Goal: Task Accomplishment & Management: Complete application form

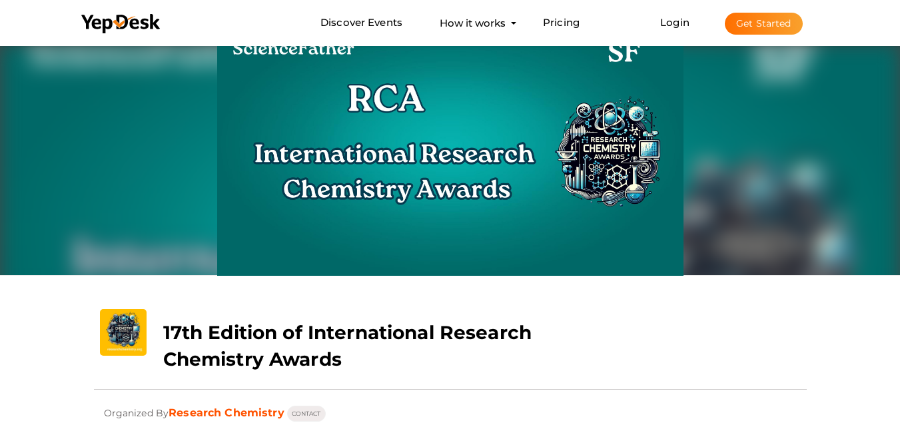
click at [763, 22] on button "Get Started" at bounding box center [764, 24] width 78 height 22
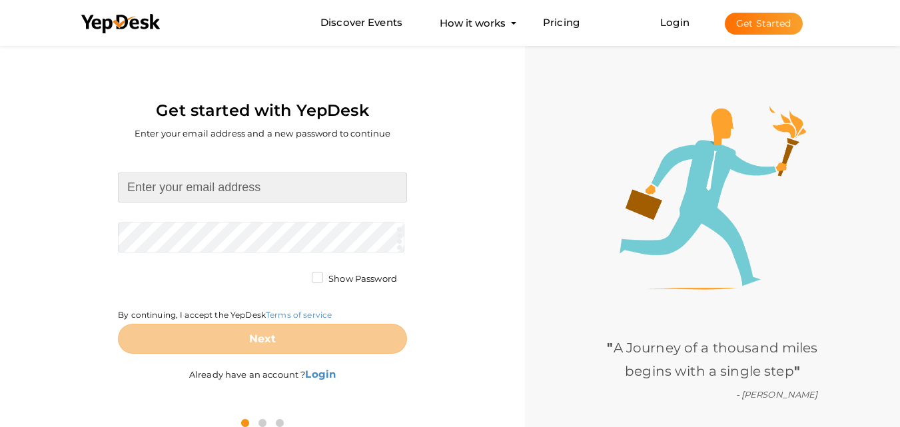
type input "[EMAIL_ADDRESS][DOMAIN_NAME]"
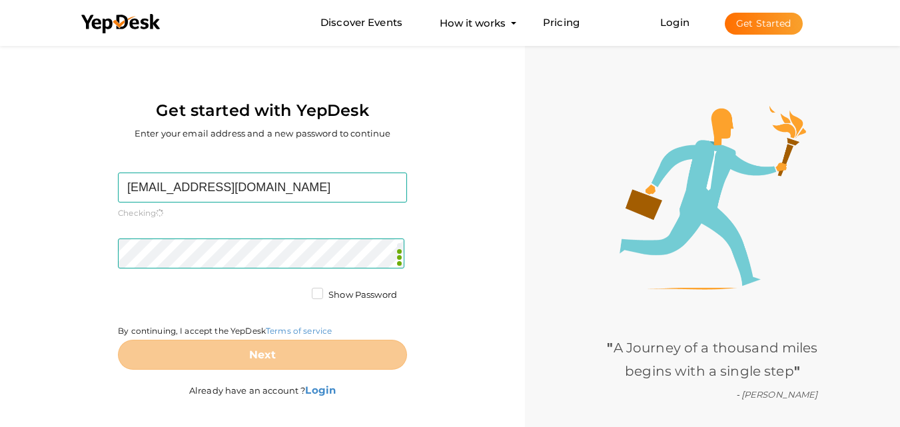
click at [314, 276] on form "chemistrymails70@gmail.com Required. Invalid email. Checking You already have a…" at bounding box center [262, 271] width 289 height 197
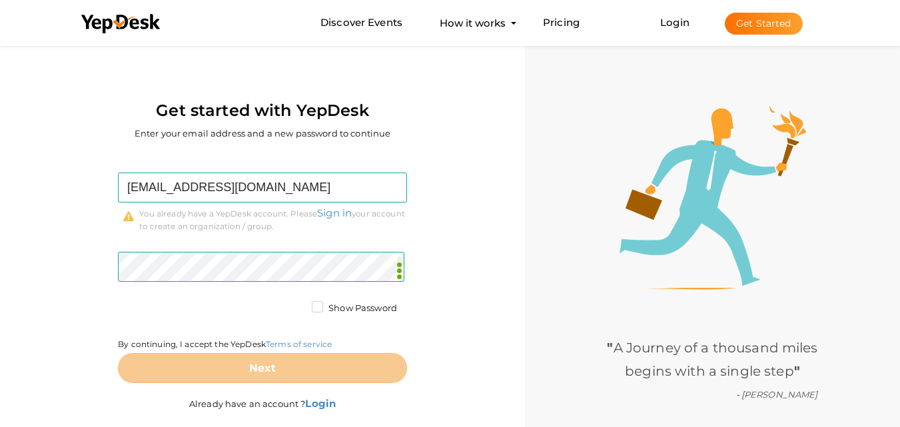
click at [317, 309] on label "Show Password" at bounding box center [354, 308] width 85 height 13
click at [299, 305] on input "Show Password" at bounding box center [299, 305] width 0 height 0
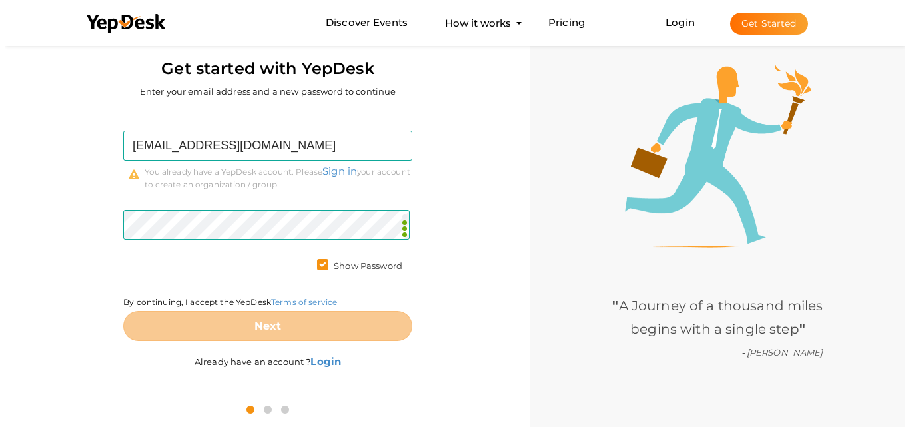
scroll to position [43, 0]
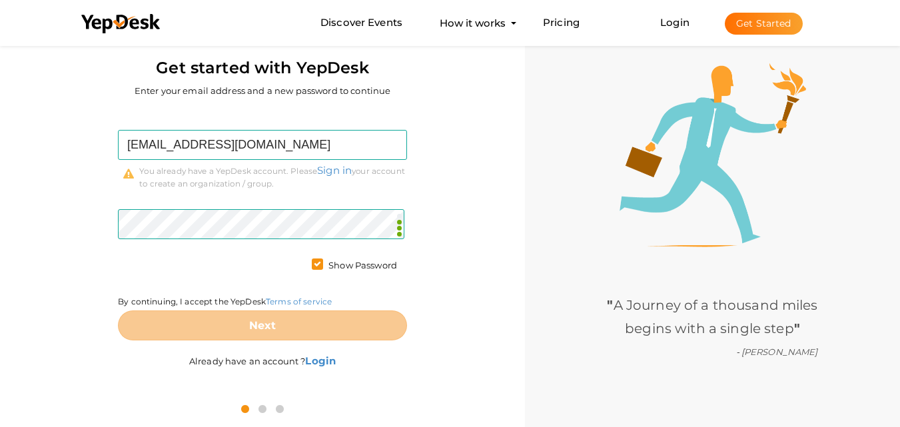
click at [678, 31] on li "Login Get Started Branded mobile event apps YepDesk Meet Powerful Registration …" at bounding box center [731, 23] width 195 height 44
click at [677, 19] on link "Login" at bounding box center [674, 22] width 29 height 13
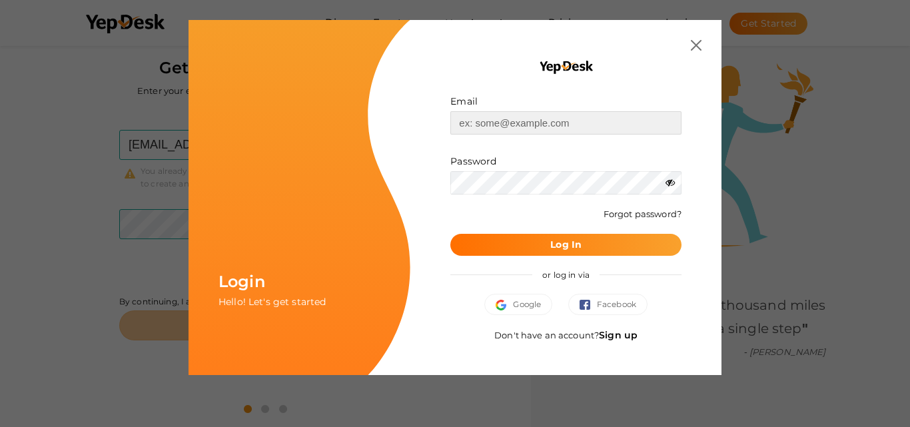
type input "[EMAIL_ADDRESS][DOMAIN_NAME]"
click at [530, 252] on button "Log In" at bounding box center [565, 245] width 231 height 22
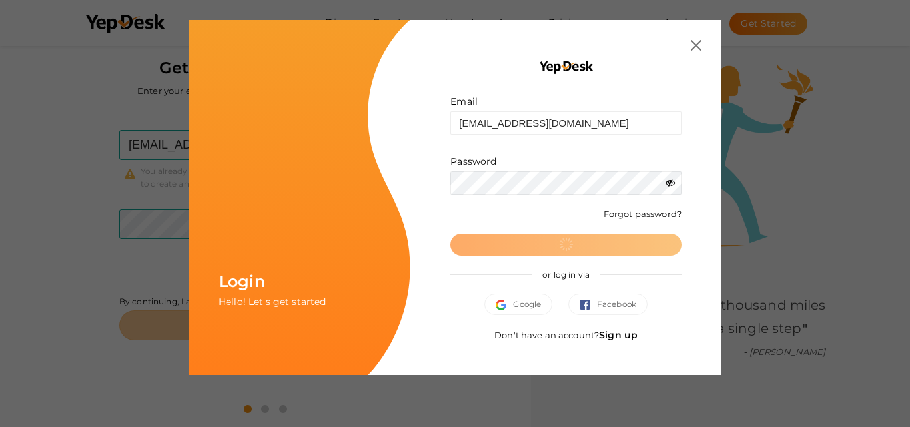
scroll to position [0, 0]
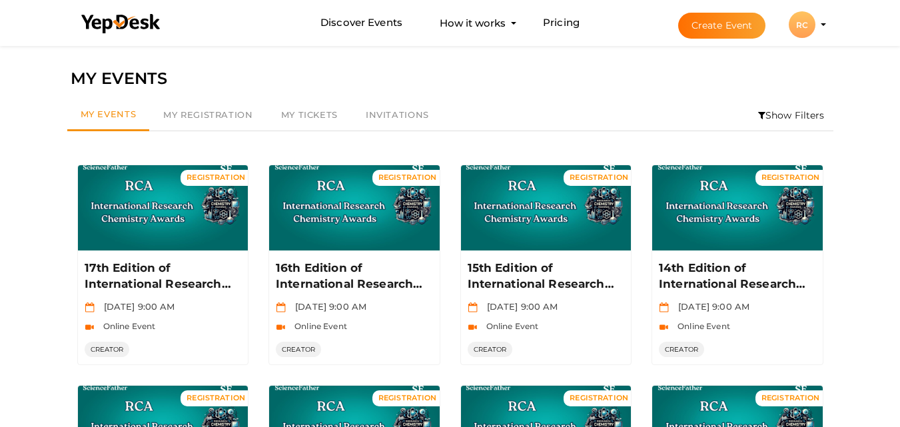
click at [819, 25] on button "RC RC Research Chemistry chemistrymails70@gmail.com Personal Profile My Events …" at bounding box center [802, 25] width 35 height 28
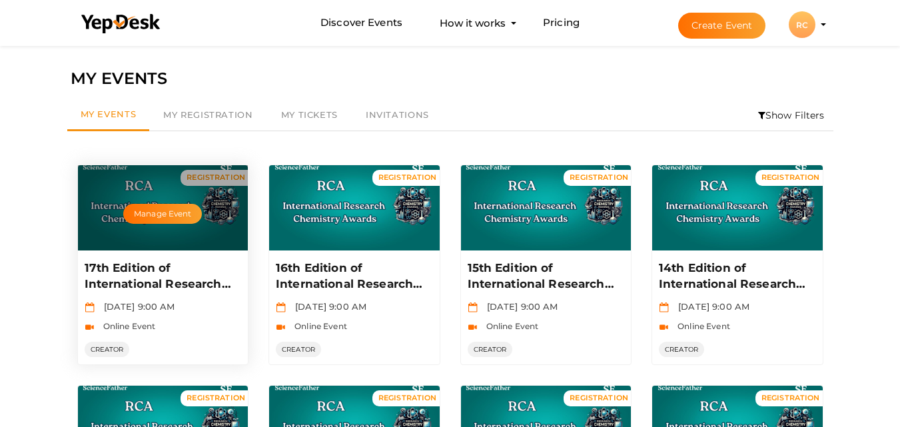
drag, startPoint x: 724, startPoint y: 28, endPoint x: 157, endPoint y: 225, distance: 600.8
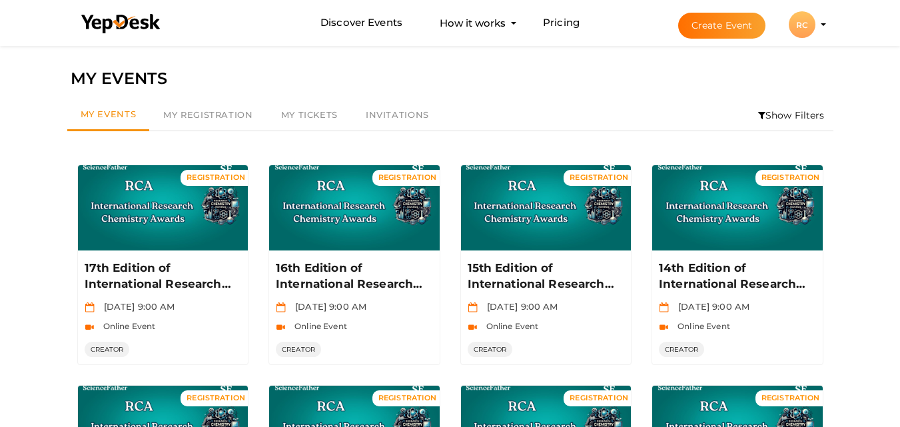
drag, startPoint x: 157, startPoint y: 225, endPoint x: 560, endPoint y: 77, distance: 429.8
click at [560, 77] on div "MY EVENTS" at bounding box center [451, 78] width 760 height 25
click at [727, 32] on button "Create Event" at bounding box center [722, 26] width 88 height 26
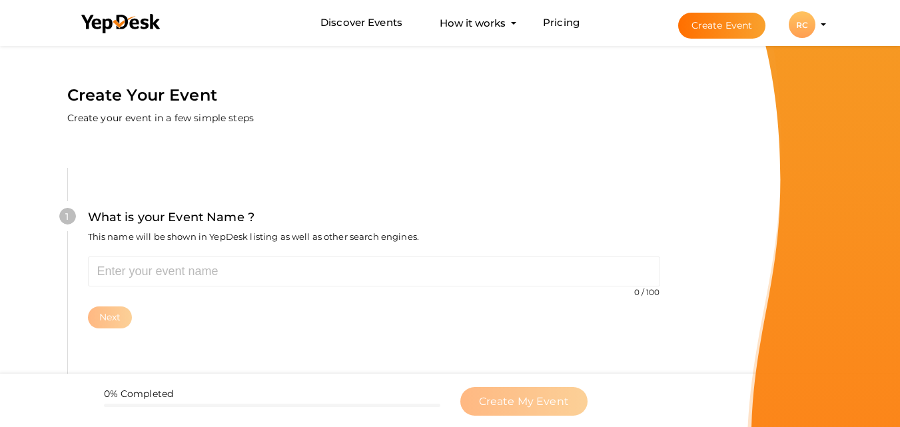
scroll to position [43, 0]
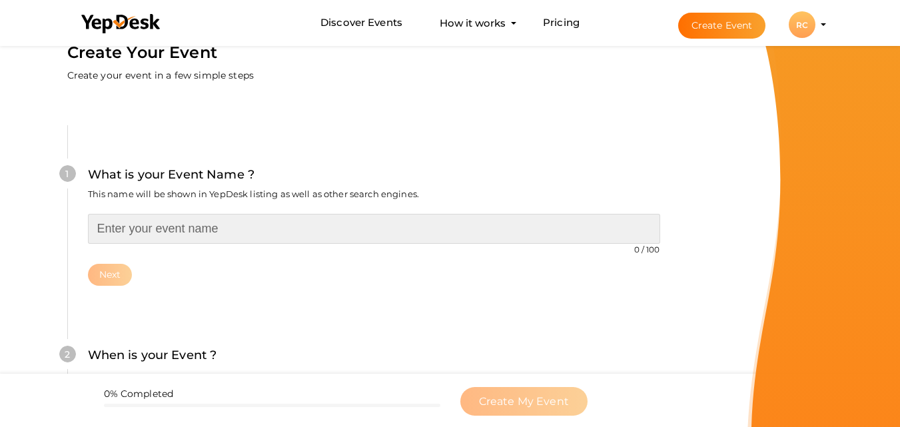
click at [161, 230] on input "text" at bounding box center [374, 229] width 572 height 30
click at [163, 235] on input "text" at bounding box center [374, 229] width 572 height 30
paste input "17th Edition of International Research Chemistry Awards"
click at [108, 226] on input "17th Edition of International Research Chemistry Awards" at bounding box center [374, 229] width 572 height 30
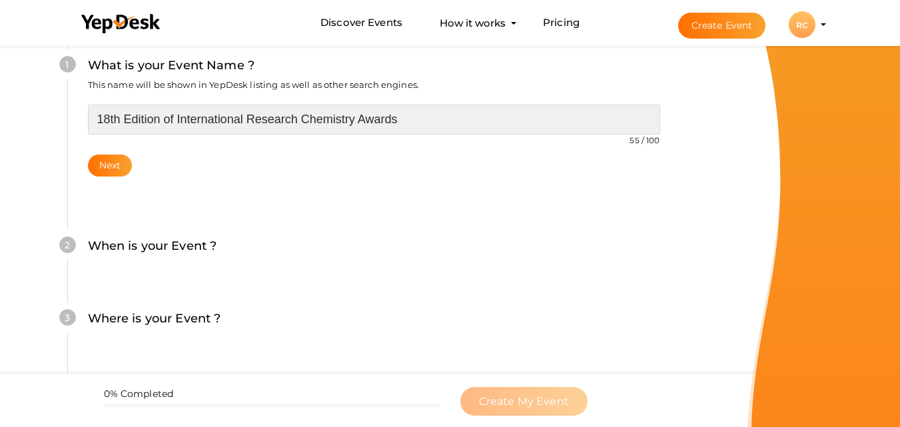
scroll to position [176, 0]
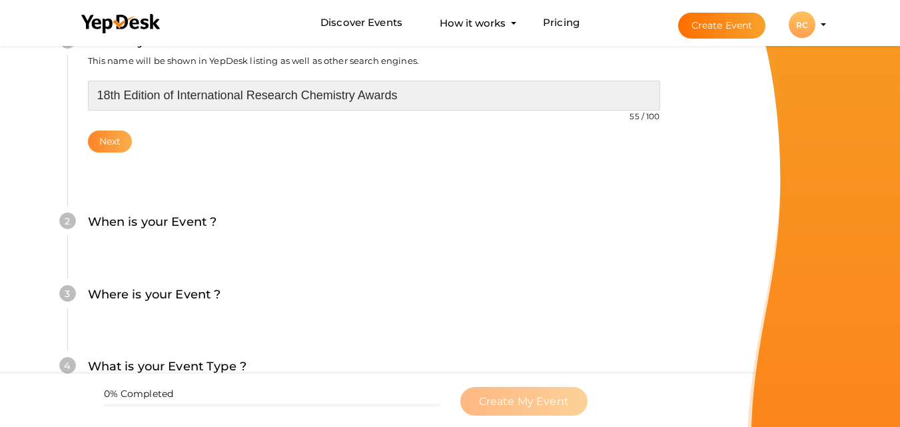
type input "18th Edition of International Research Chemistry Awards"
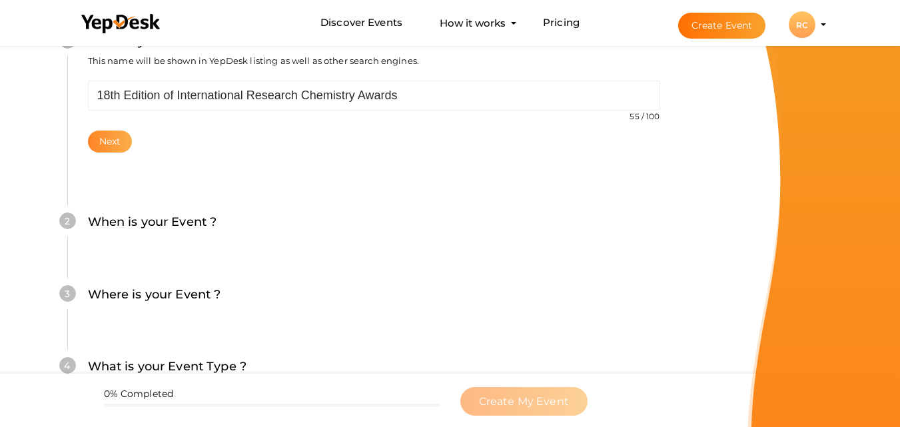
click at [112, 142] on button "Next" at bounding box center [110, 142] width 45 height 22
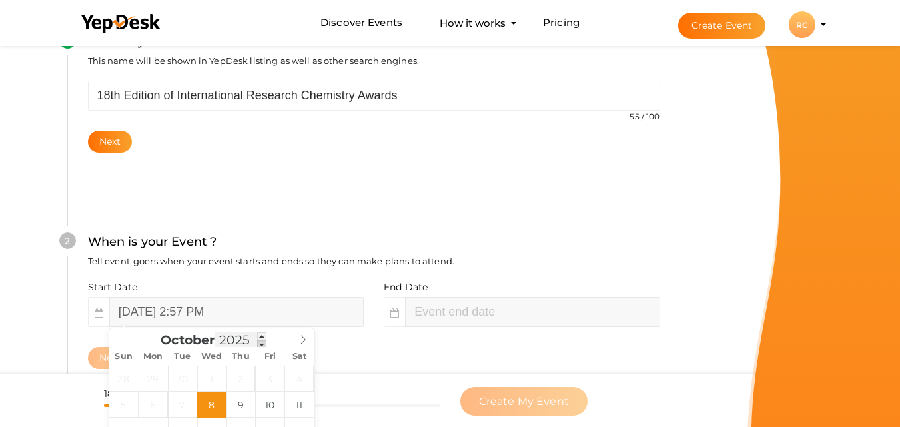
scroll to position [307, 0]
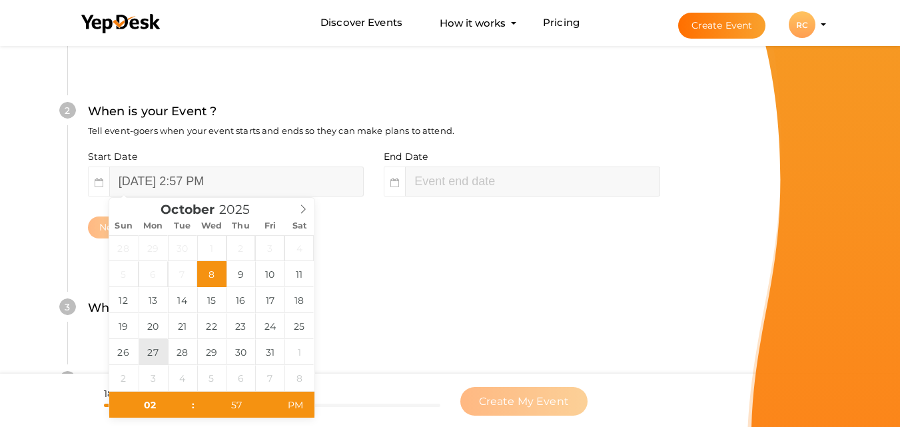
type input "October 27, 2025 2:57 PM"
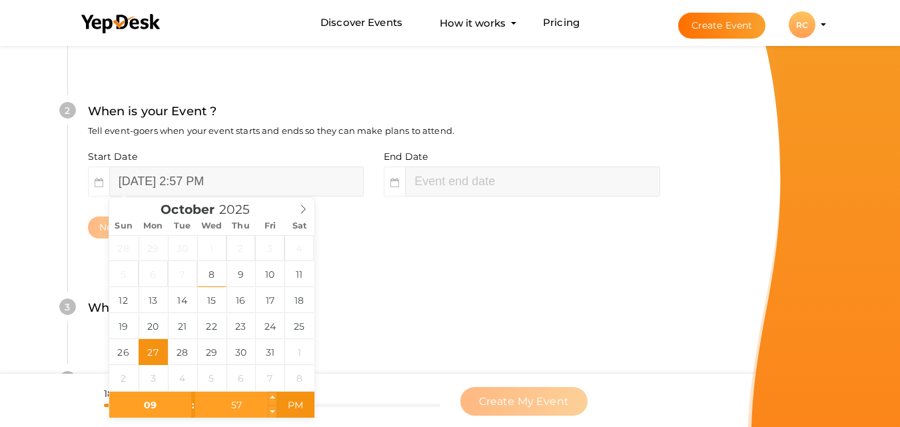
type input "09"
type input "October 27, 2025 9:57 PM"
click at [239, 405] on input "57" at bounding box center [236, 405] width 82 height 27
type input "00"
type input "October 27, 2025 9:00 AM"
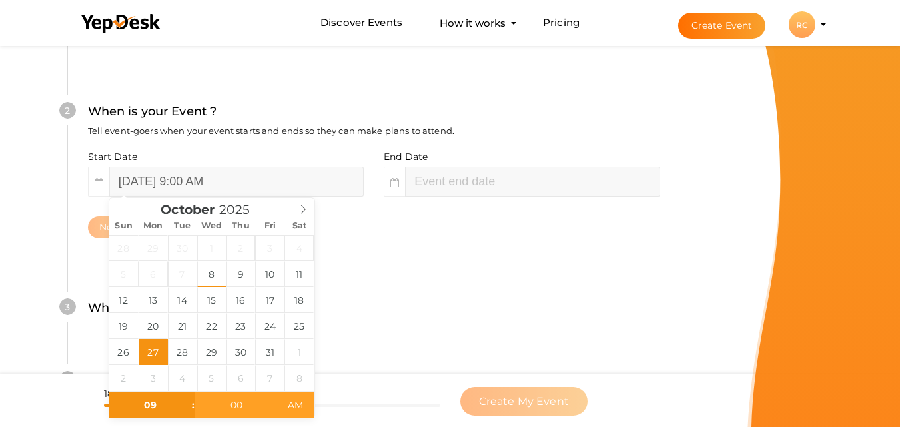
click at [297, 403] on span "AM" at bounding box center [295, 405] width 37 height 27
type input "11"
click at [490, 247] on div "2 When is your Event ? Tell event-goers when your event starts and ends so they…" at bounding box center [373, 170] width 613 height 217
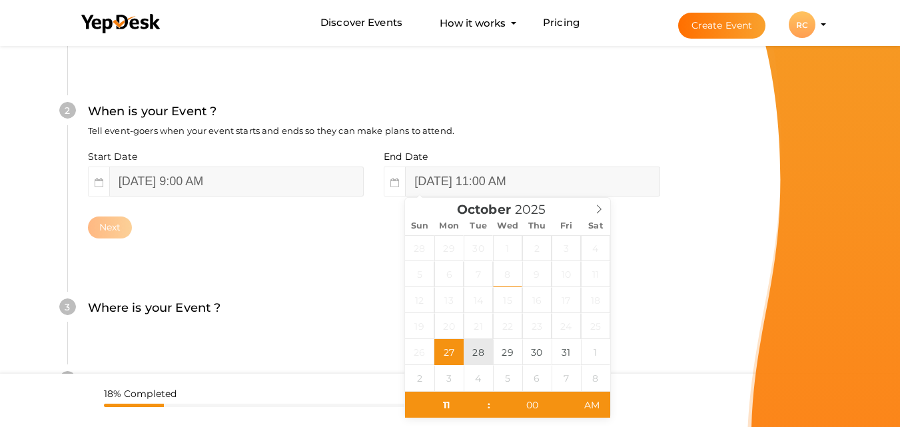
type input "October 28, 2025 11:00 AM"
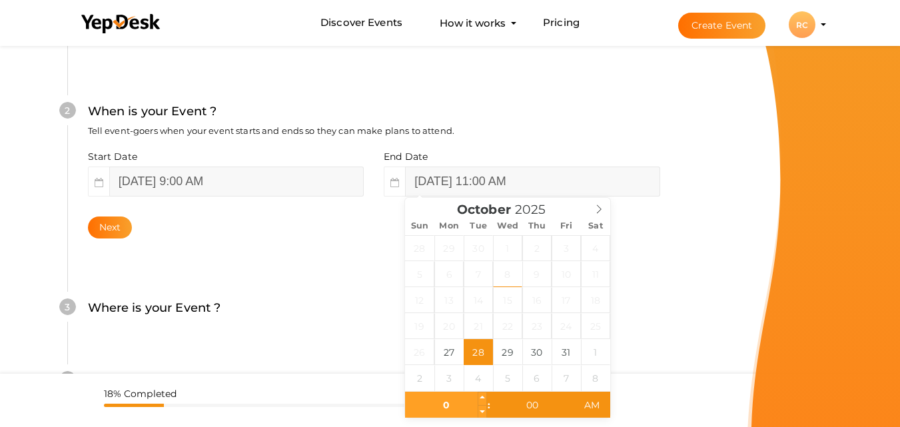
type input "05"
type input "October 28, 2025 5:00 PM"
click at [590, 407] on span "PM" at bounding box center [592, 405] width 37 height 27
click at [686, 260] on div "What is your Event Name ? This name will be shown in YepDesk listing as well as…" at bounding box center [373, 214] width 693 height 787
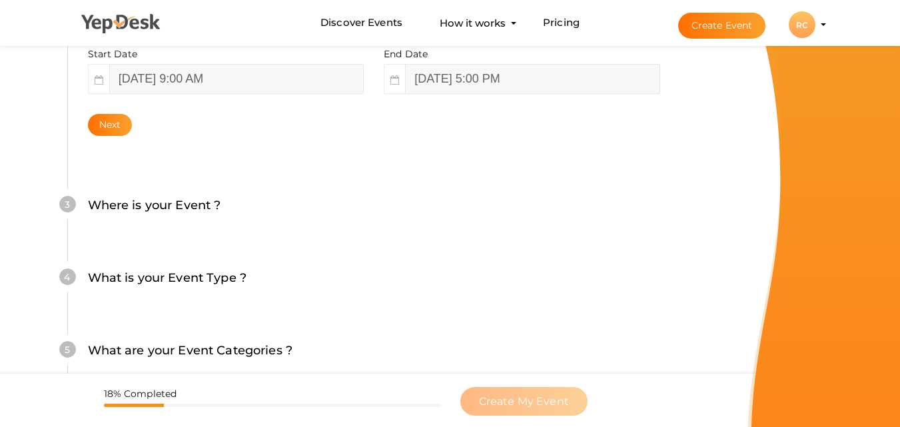
scroll to position [440, 0]
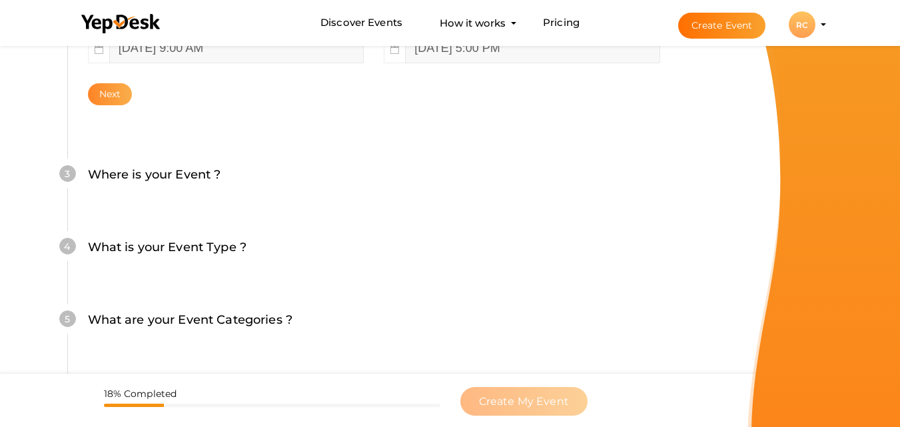
click at [94, 88] on button "Next" at bounding box center [110, 94] width 45 height 22
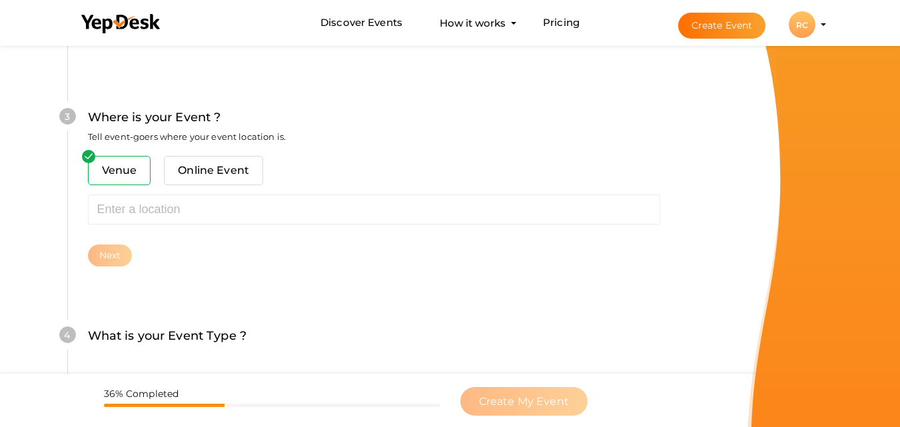
scroll to position [523, 0]
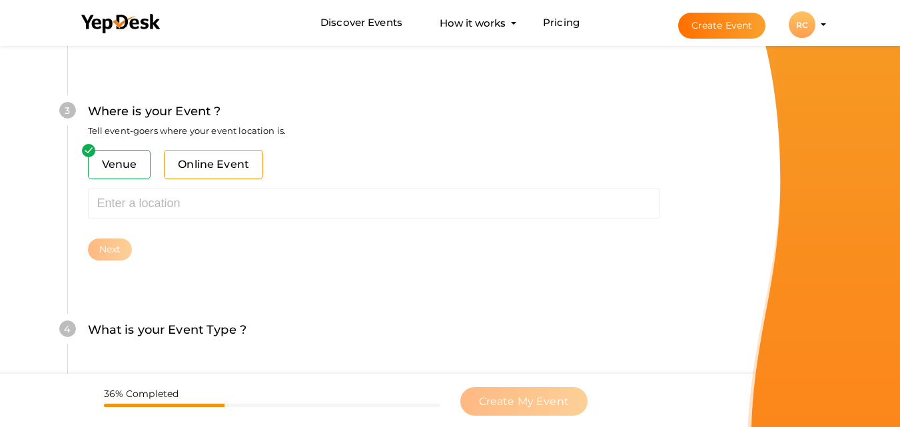
click at [209, 167] on span "Online Event" at bounding box center [213, 164] width 99 height 29
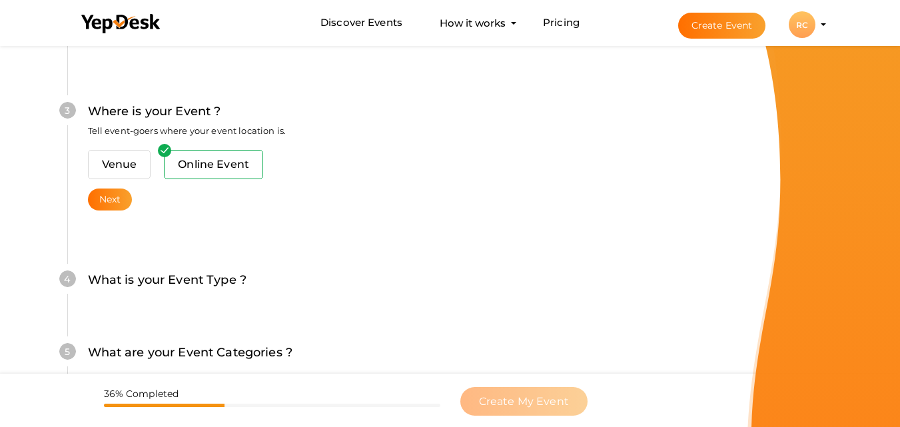
drag, startPoint x: 119, startPoint y: 193, endPoint x: 147, endPoint y: 219, distance: 37.3
click at [119, 194] on button "Next" at bounding box center [110, 200] width 45 height 22
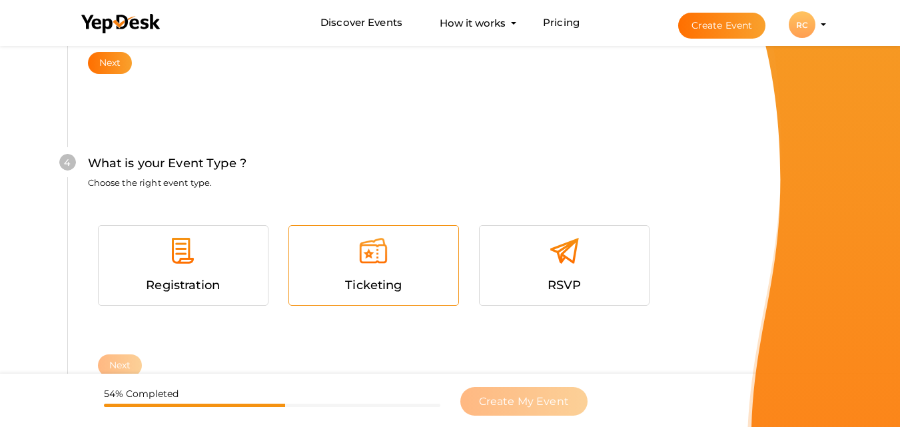
scroll to position [712, 0]
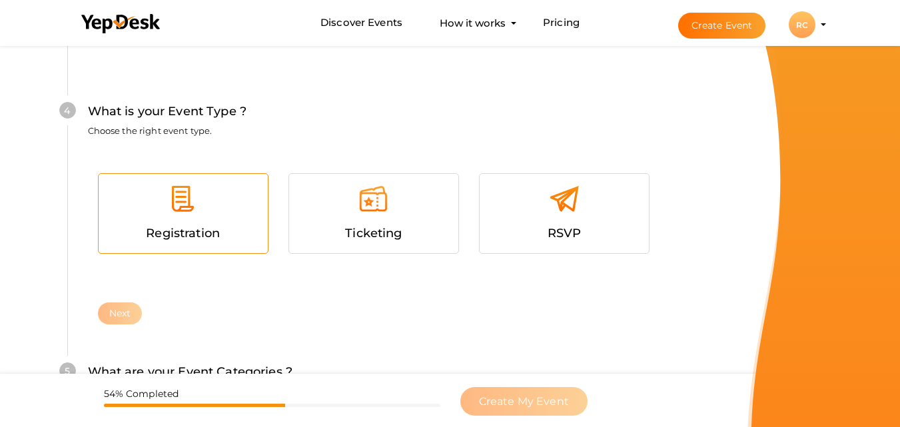
click at [183, 218] on div at bounding box center [183, 204] width 149 height 40
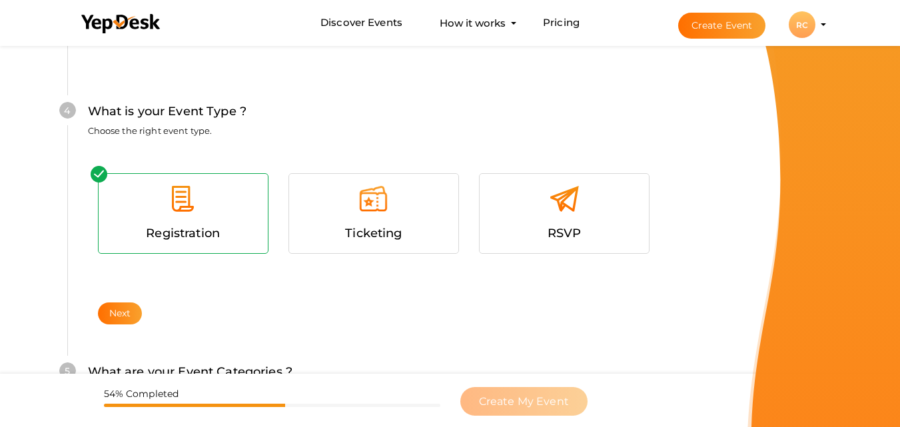
drag, startPoint x: 130, startPoint y: 311, endPoint x: 153, endPoint y: 322, distance: 25.6
click at [129, 313] on button "Next" at bounding box center [120, 314] width 45 height 22
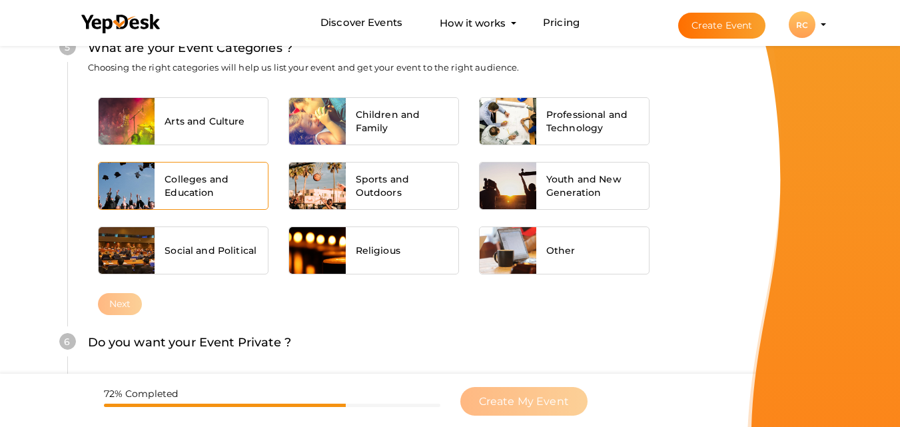
scroll to position [1059, 0]
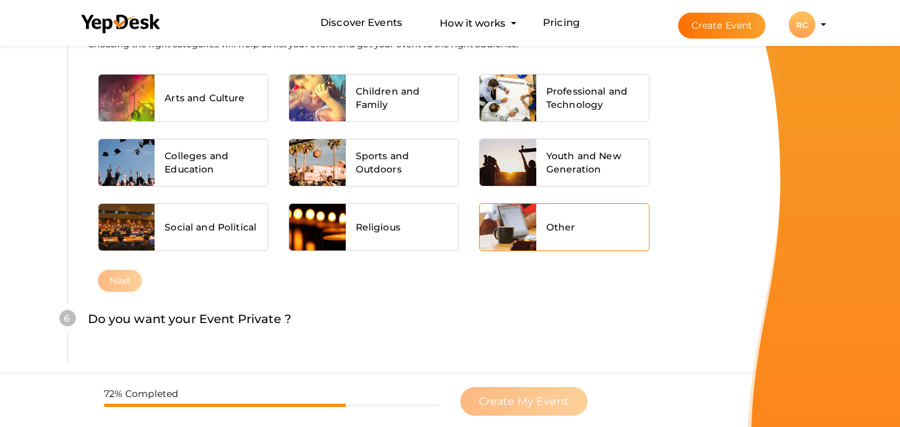
click at [589, 239] on div "Other" at bounding box center [592, 227] width 113 height 47
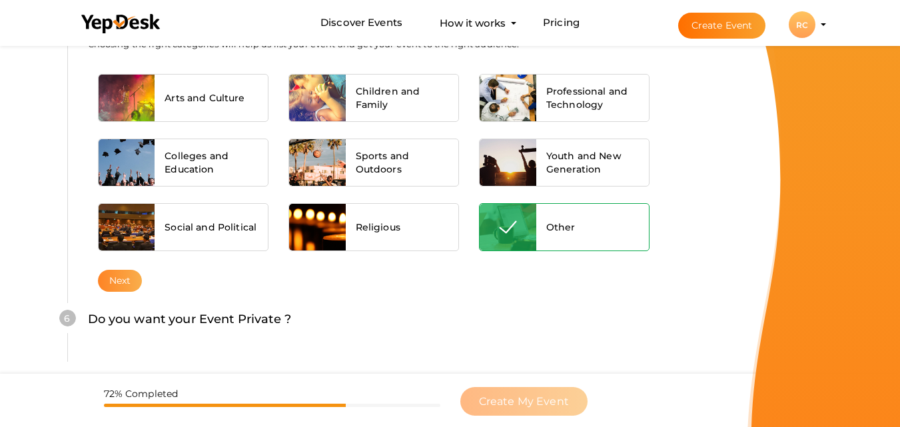
click at [129, 286] on button "Next" at bounding box center [120, 281] width 45 height 22
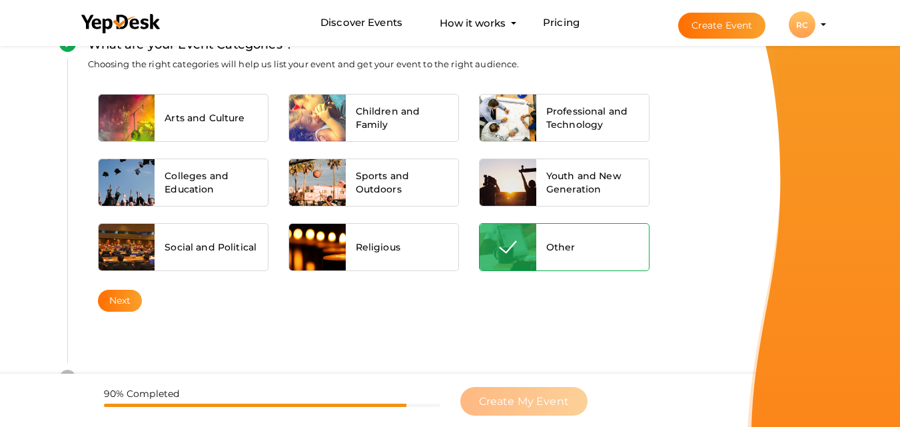
scroll to position [1287, 0]
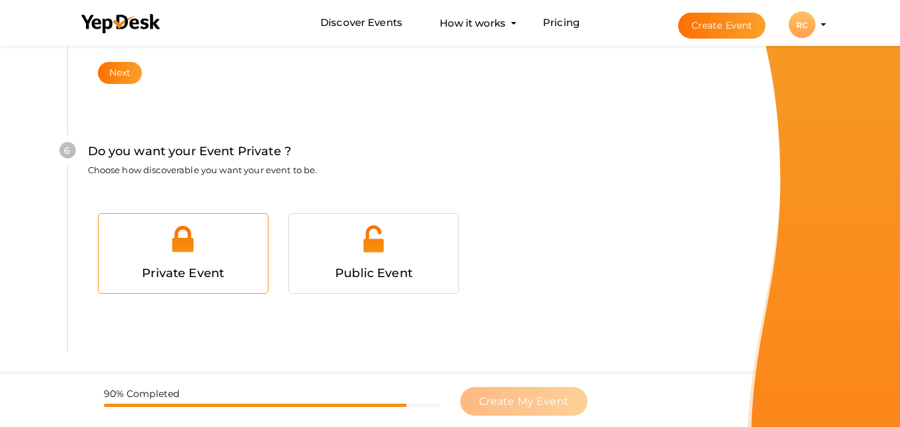
click at [143, 267] on span "Private Event" at bounding box center [183, 273] width 82 height 15
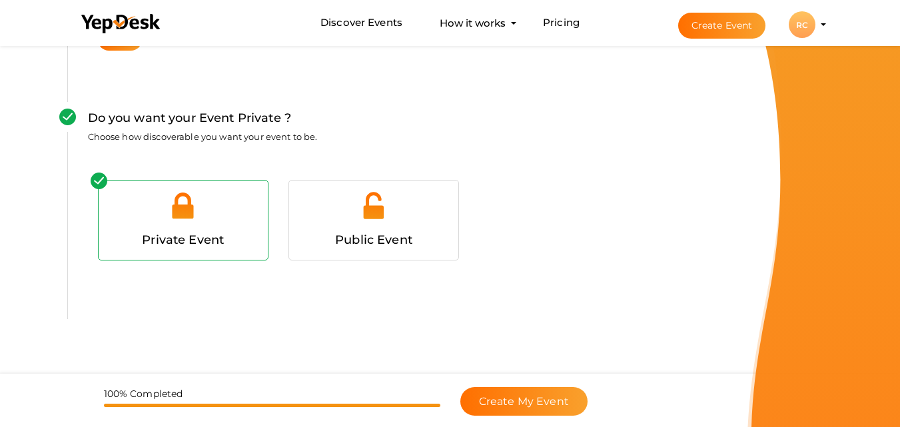
scroll to position [1337, 0]
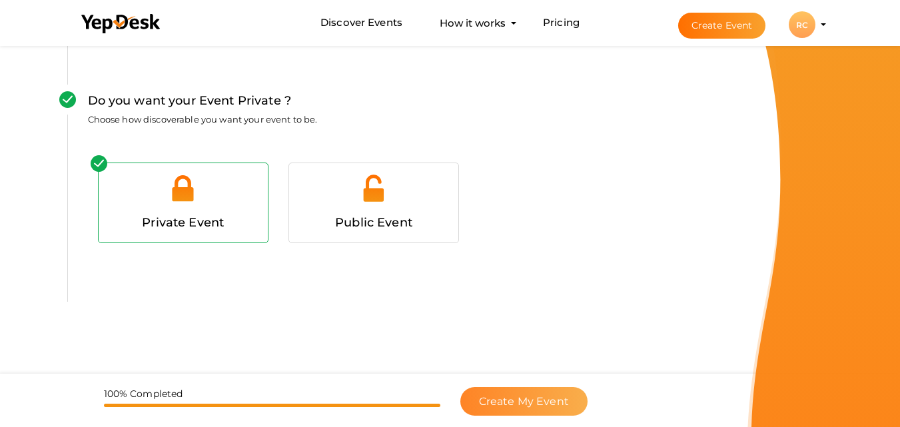
click at [520, 404] on span "Create My Event" at bounding box center [524, 401] width 90 height 13
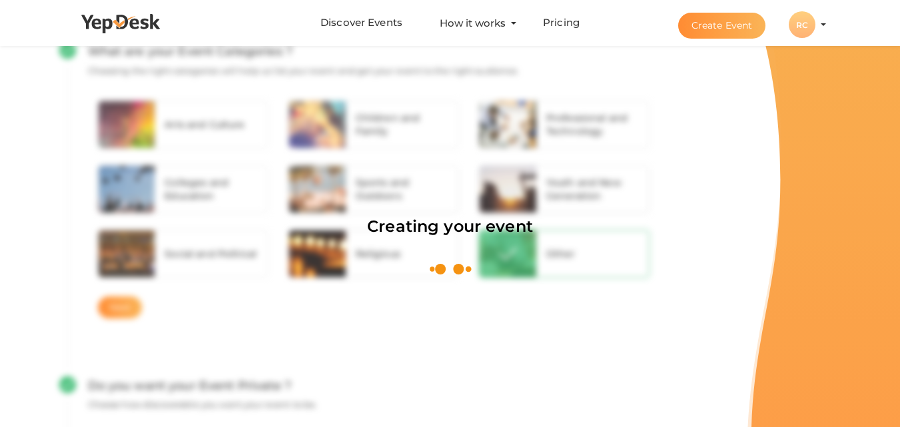
scroll to position [200, 0]
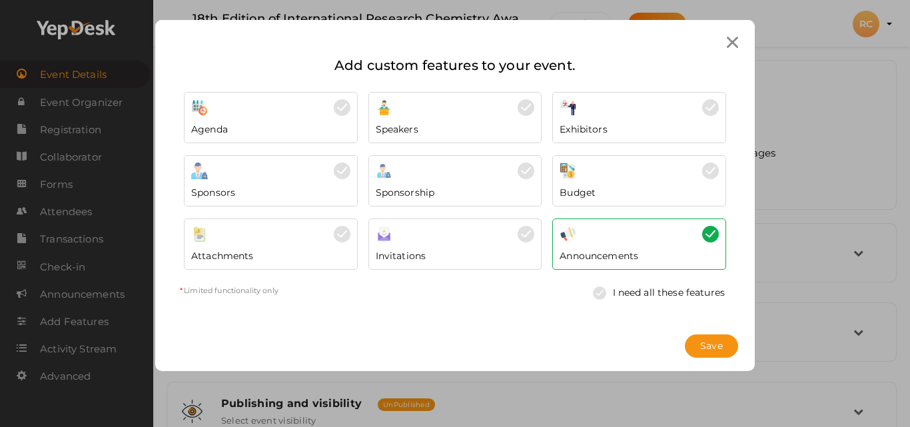
click at [618, 133] on div "Exhibitors" at bounding box center [639, 126] width 159 height 20
click at [634, 263] on div "Announcements" at bounding box center [639, 244] width 174 height 51
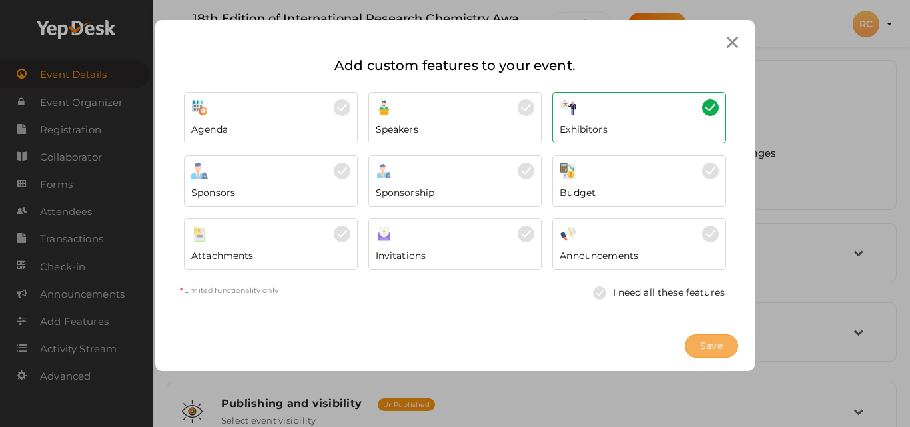
click at [712, 345] on span "Save" at bounding box center [711, 346] width 23 height 14
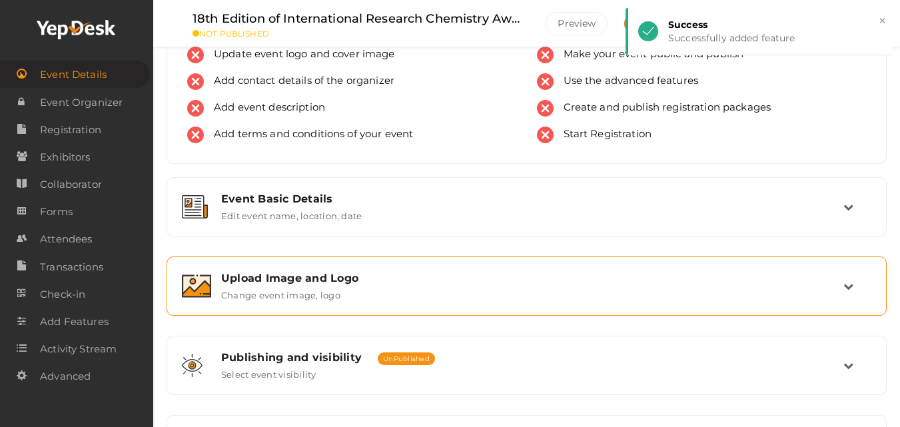
scroll to position [67, 0]
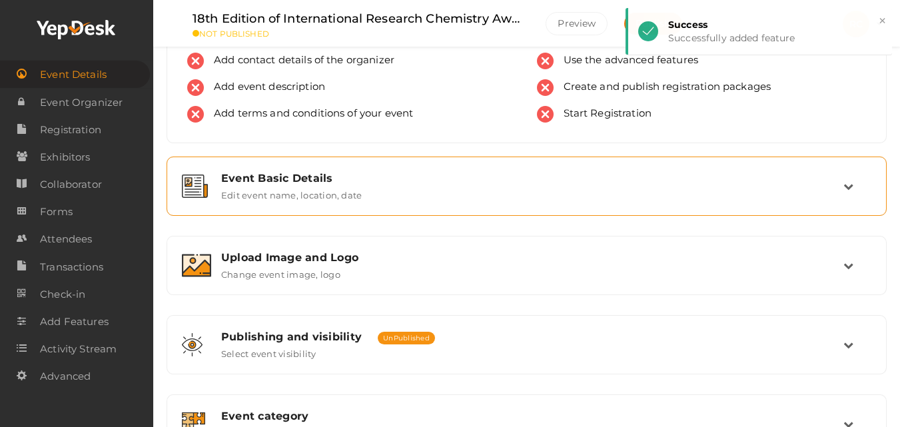
click at [277, 189] on label "Edit event name, location, date" at bounding box center [291, 193] width 141 height 16
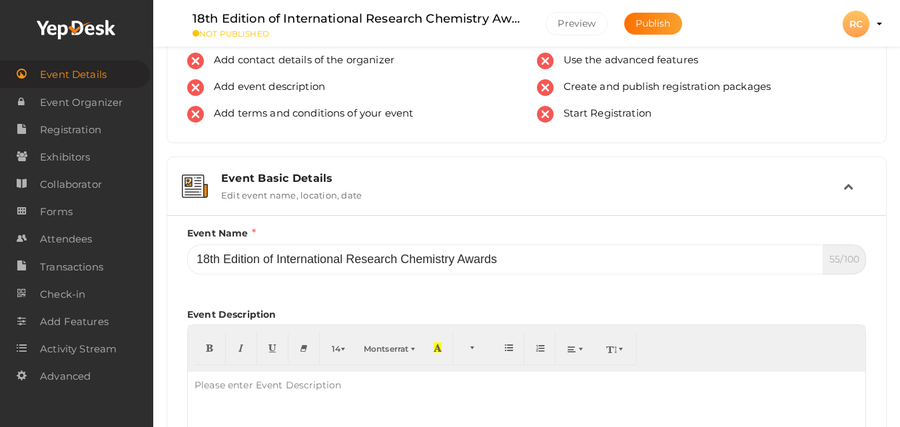
scroll to position [133, 0]
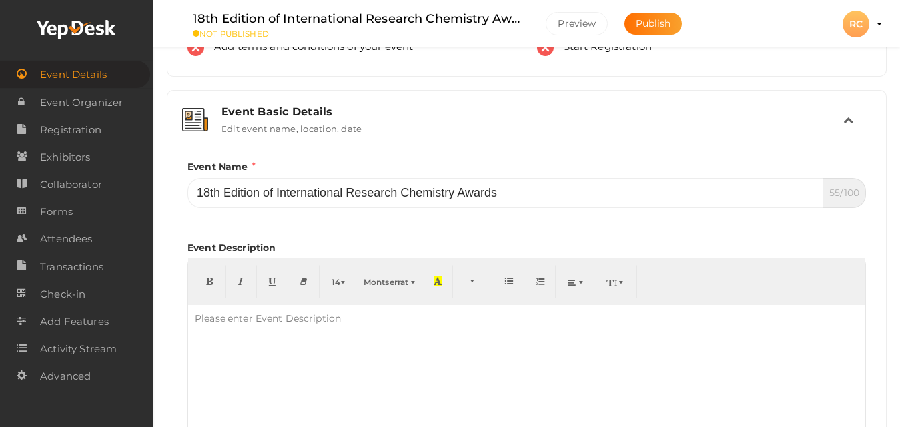
click at [289, 341] on div at bounding box center [527, 371] width 678 height 133
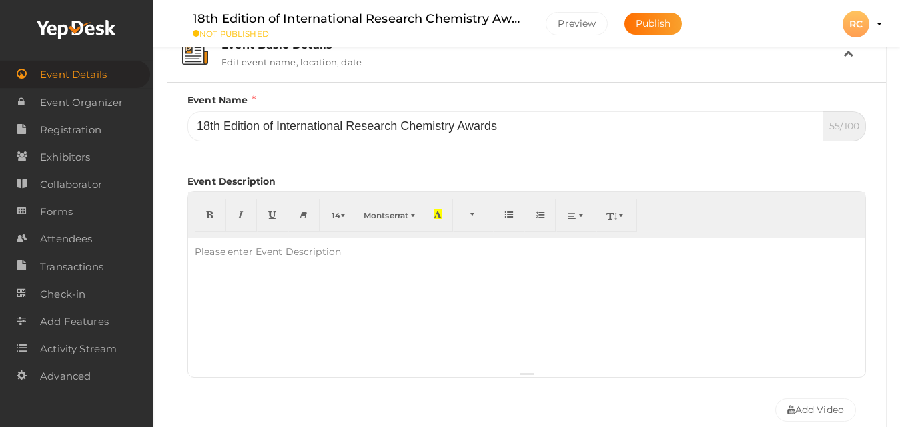
click at [295, 270] on div at bounding box center [527, 305] width 678 height 133
paste div
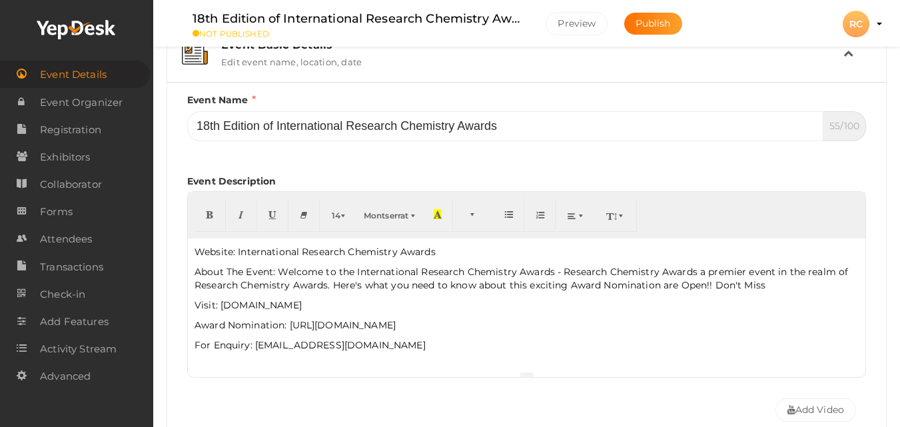
click at [277, 272] on p "About The Event: Welcome to the International Research Chemistry Awards - Resea…" at bounding box center [527, 278] width 664 height 27
drag, startPoint x: 278, startPoint y: 272, endPoint x: 171, endPoint y: 269, distance: 106.7
click at [428, 347] on p "For Enquiry: [EMAIL_ADDRESS][DOMAIN_NAME]" at bounding box center [527, 345] width 664 height 13
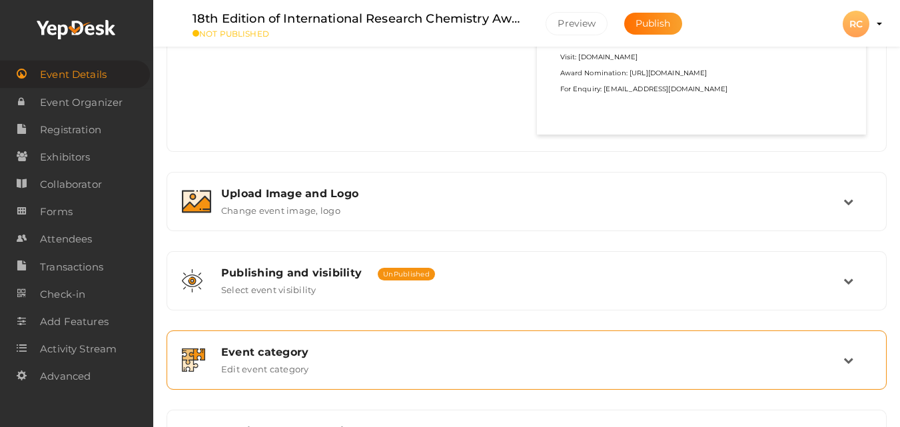
scroll to position [866, 0]
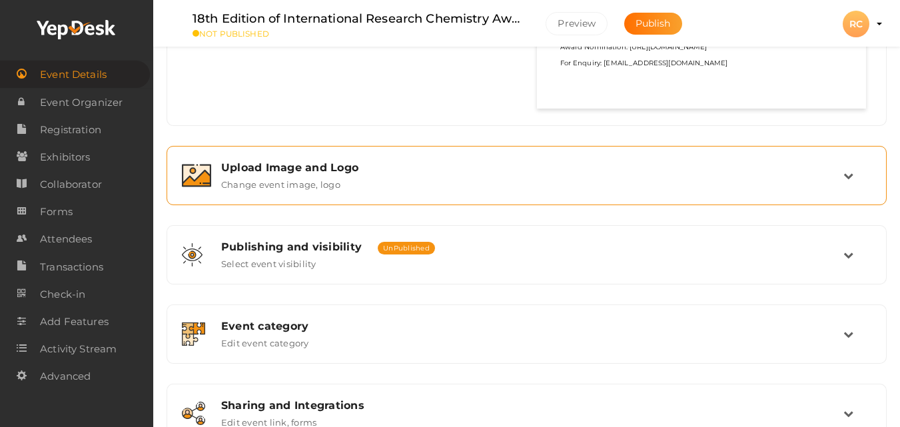
click at [351, 175] on div "Upload Image and Logo Change event image, logo" at bounding box center [527, 175] width 632 height 29
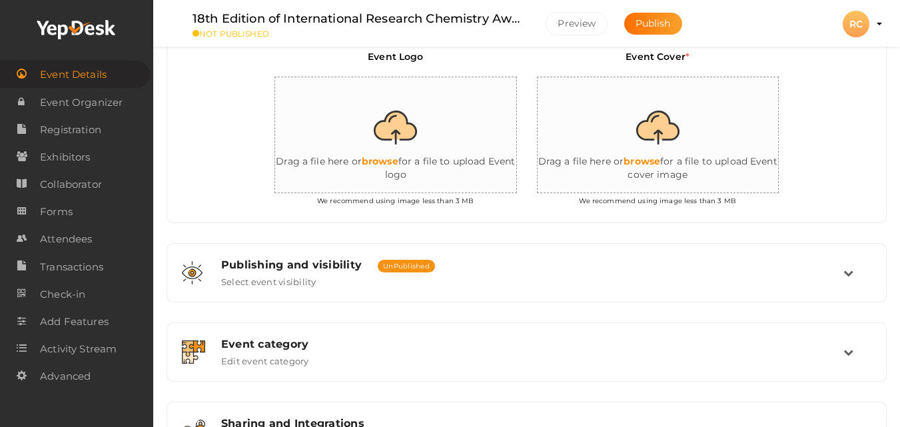
scroll to position [343, 0]
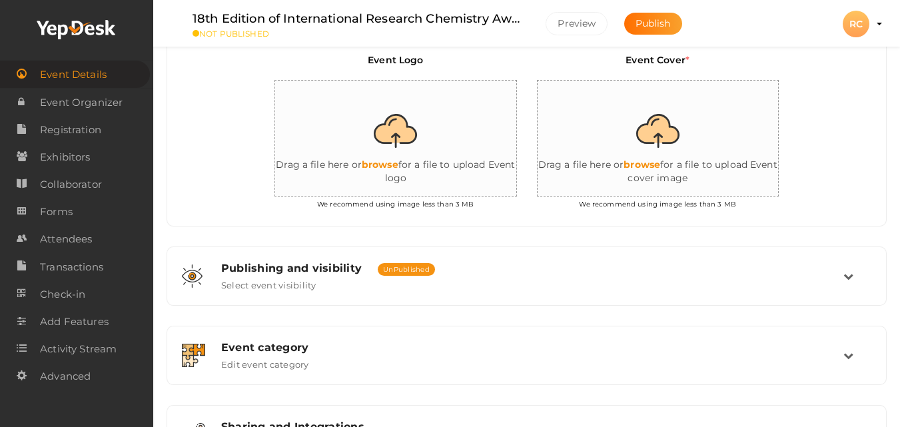
click at [394, 119] on input "file" at bounding box center [408, 139] width 267 height 117
type input "C:\fakepath\Logo.png"
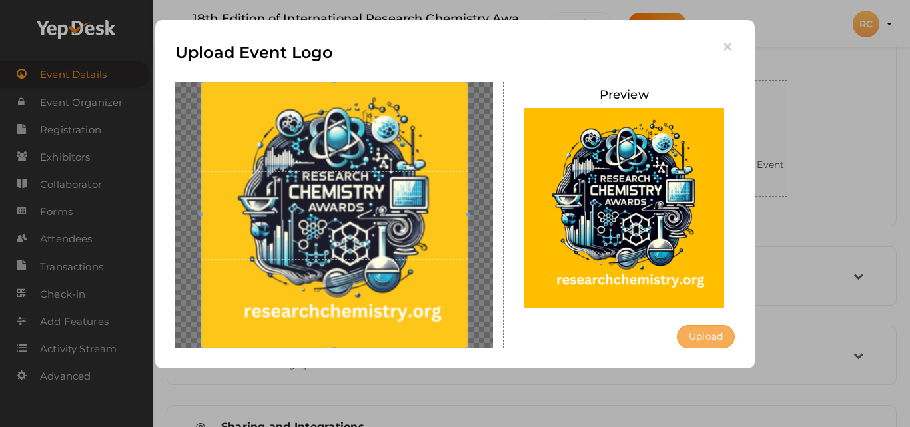
click at [719, 338] on button "Upload" at bounding box center [706, 336] width 58 height 23
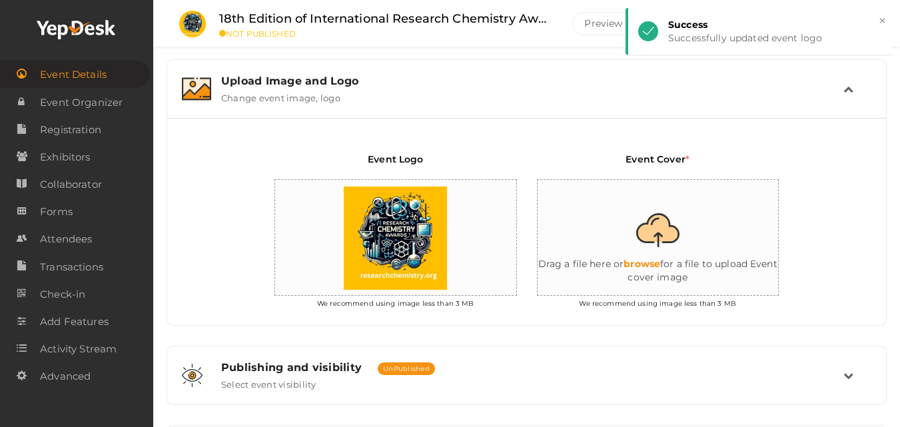
scroll to position [209, 0]
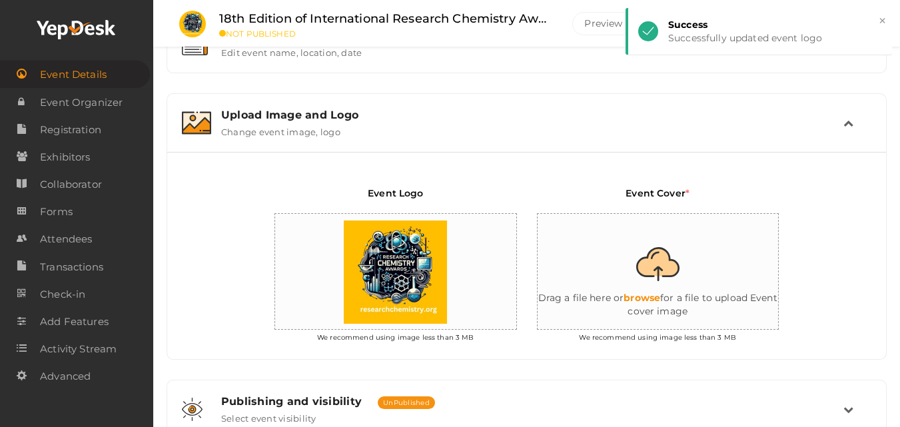
click at [667, 291] on input "file" at bounding box center [671, 272] width 267 height 117
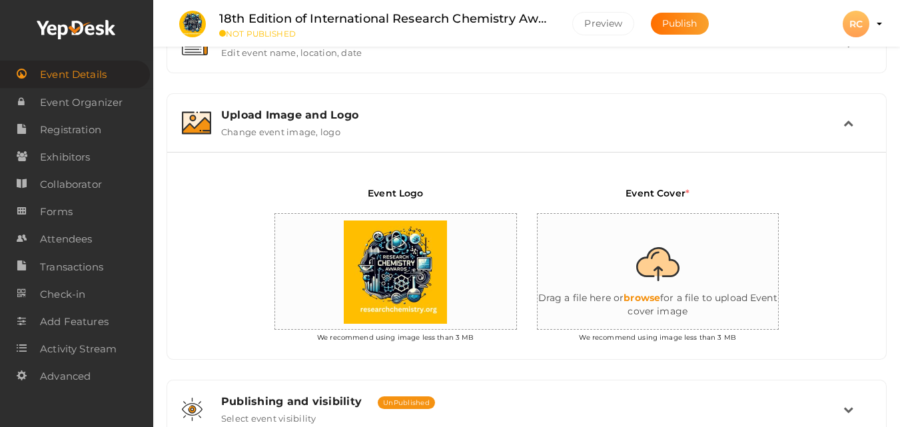
click at [666, 294] on input "file" at bounding box center [671, 272] width 267 height 117
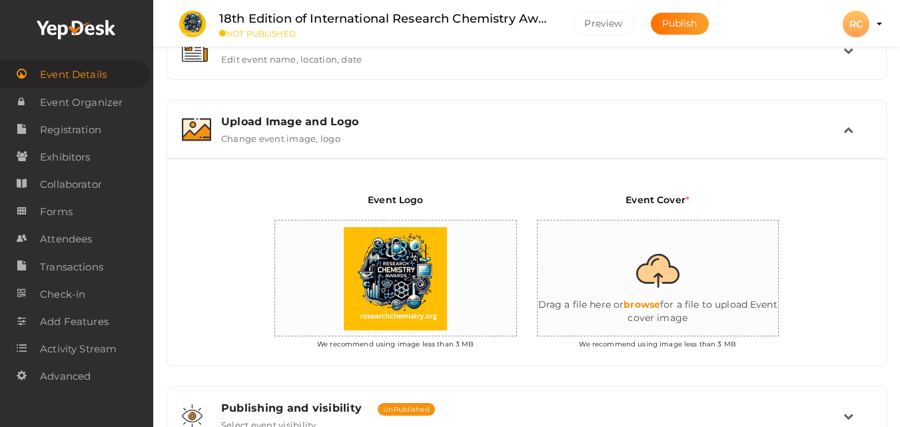
scroll to position [276, 0]
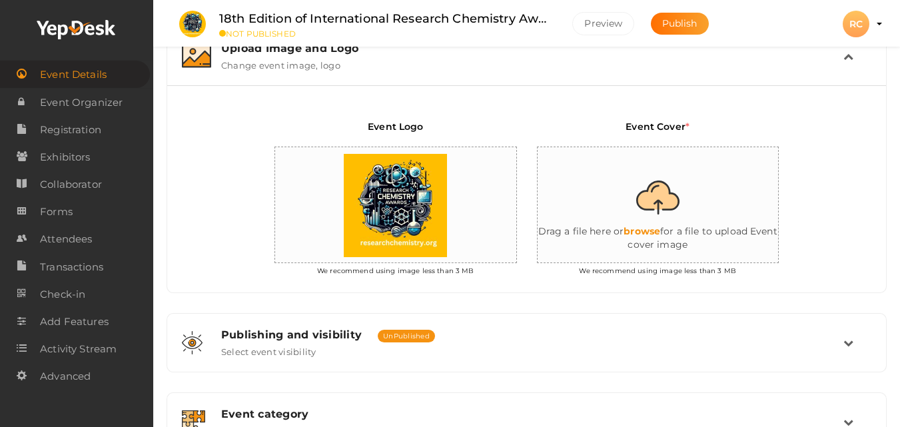
click at [654, 227] on input "file" at bounding box center [671, 205] width 267 height 117
type input "C:\fakepath\Research Chemistry.png"
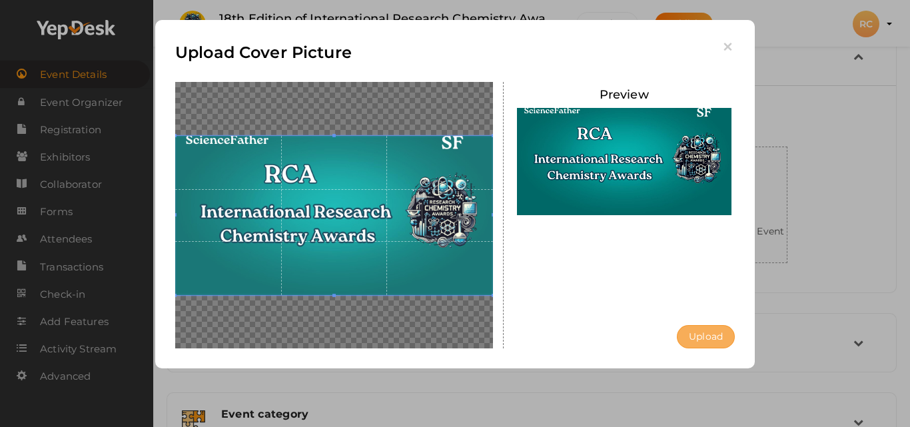
click at [709, 343] on button "Upload" at bounding box center [706, 336] width 58 height 23
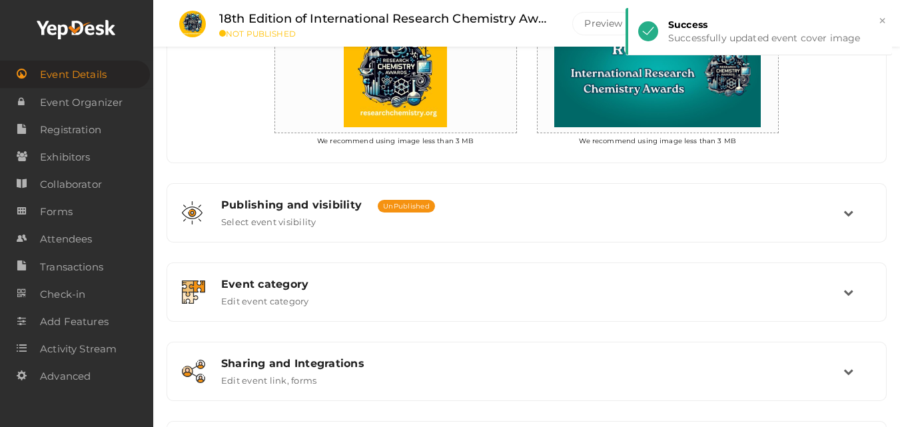
scroll to position [409, 0]
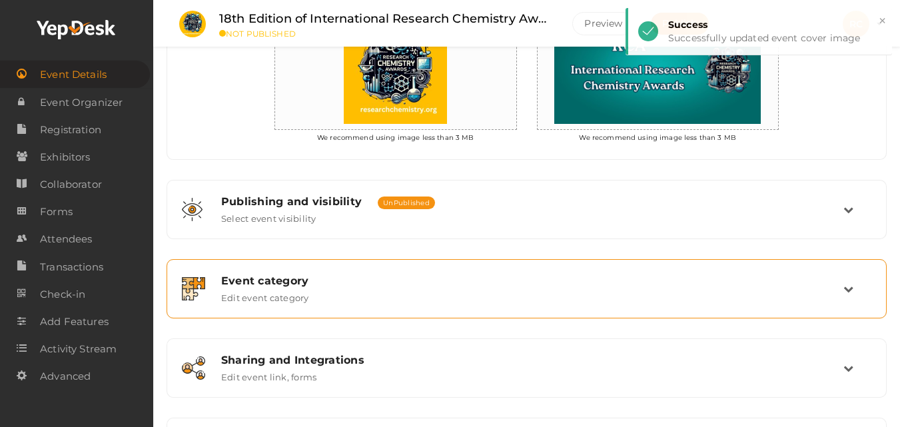
click at [290, 288] on label "Edit event category" at bounding box center [265, 295] width 88 height 16
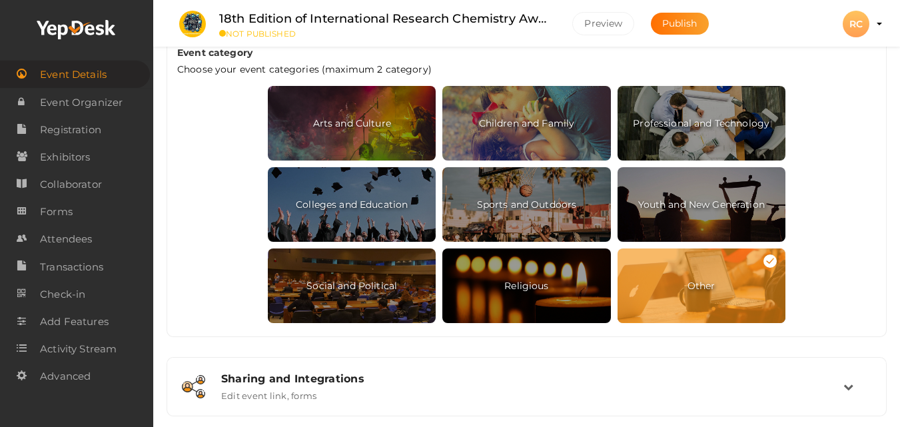
scroll to position [768, 0]
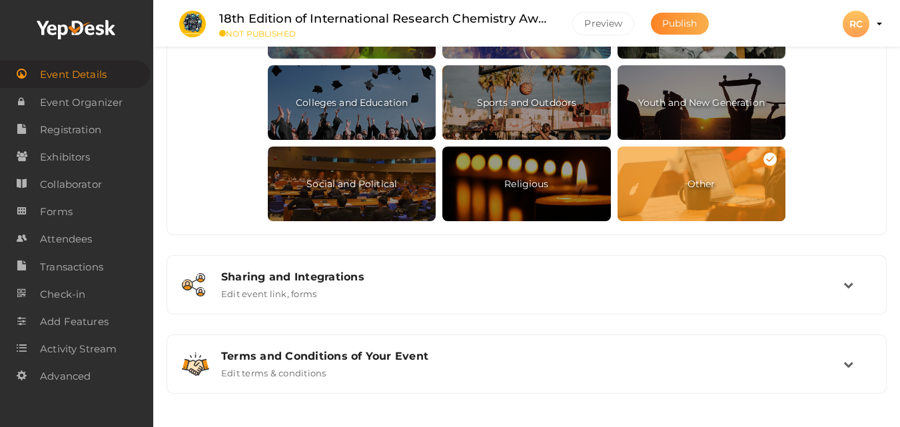
click at [682, 15] on button "Publish" at bounding box center [680, 24] width 58 height 22
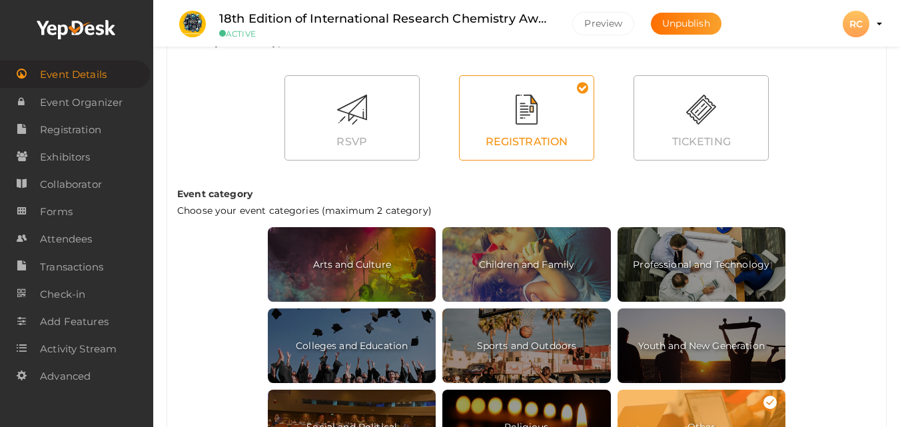
scroll to position [502, 0]
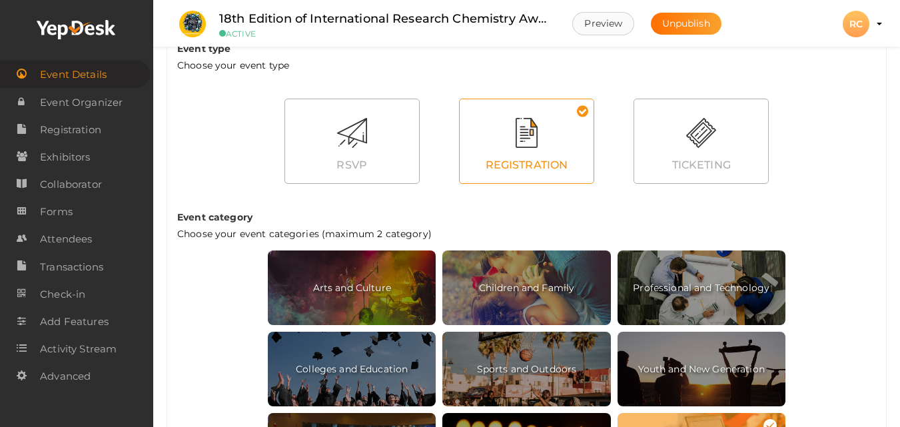
click at [608, 28] on button "Preview" at bounding box center [603, 23] width 62 height 23
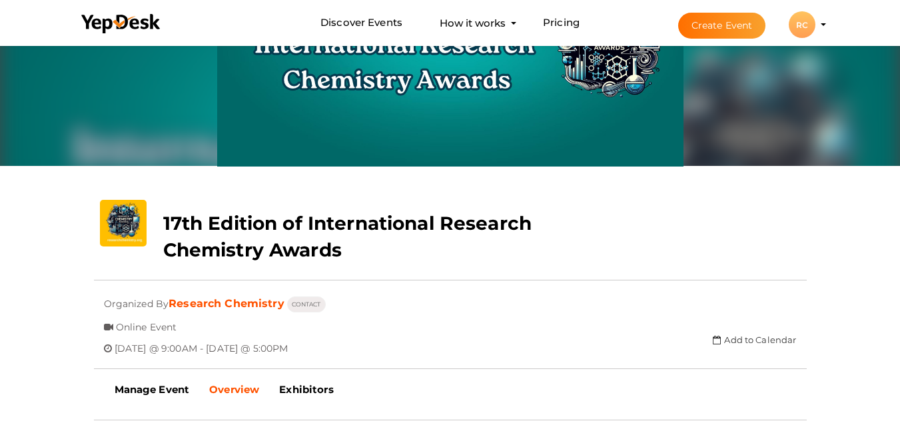
scroll to position [43, 0]
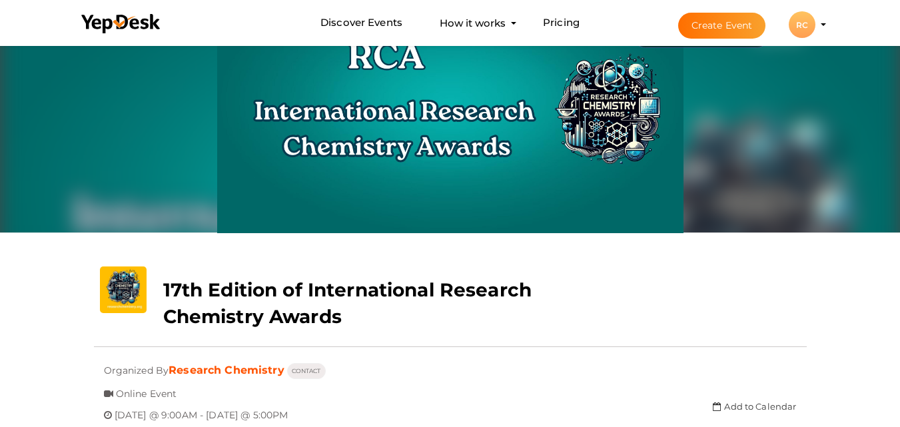
click at [251, 299] on b "17th Edition of International Research Chemistry Awards" at bounding box center [347, 303] width 369 height 49
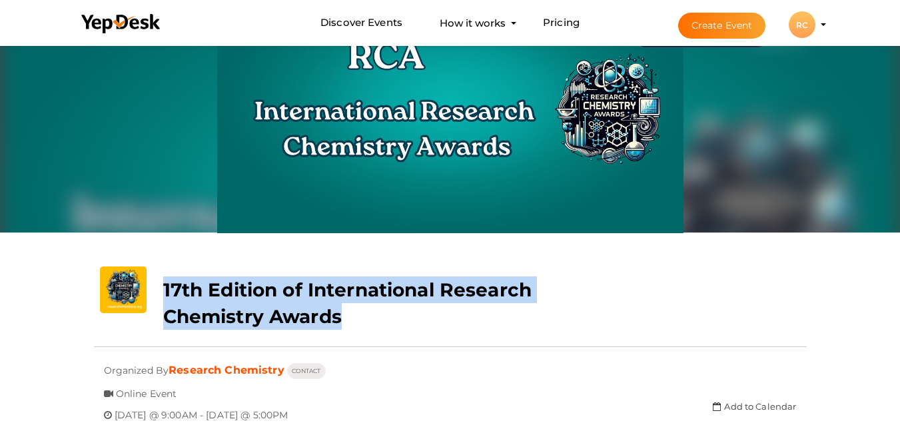
click at [251, 299] on b "17th Edition of International Research Chemistry Awards" at bounding box center [347, 303] width 369 height 49
copy div "17th Edition of International Research Chemistry Awards"
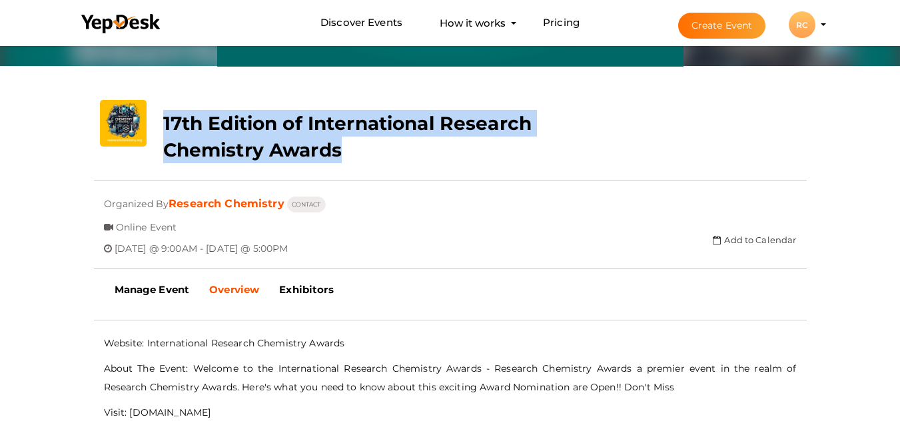
scroll to position [309, 0]
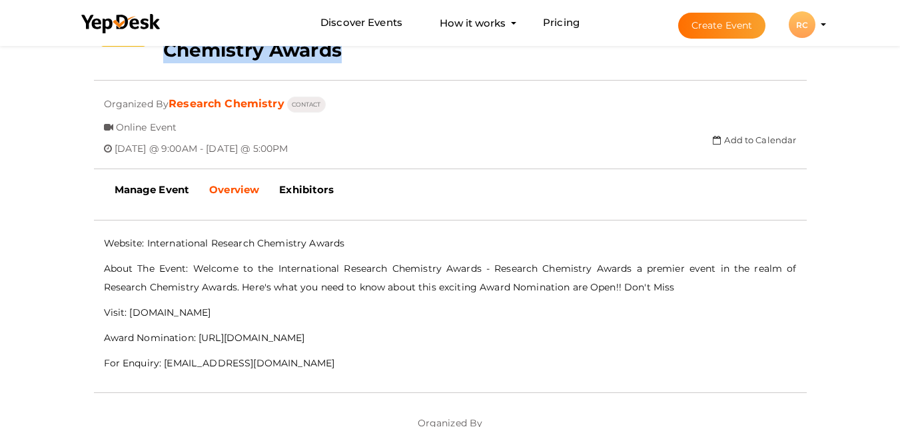
drag, startPoint x: 104, startPoint y: 243, endPoint x: 339, endPoint y: 374, distance: 268.5
click at [339, 374] on div "- No Description Available - Website: International Research Chemistry Awards A…" at bounding box center [450, 306] width 713 height 145
copy div "Website: International Research Chemistry Awards About The Event: Welcome to th…"
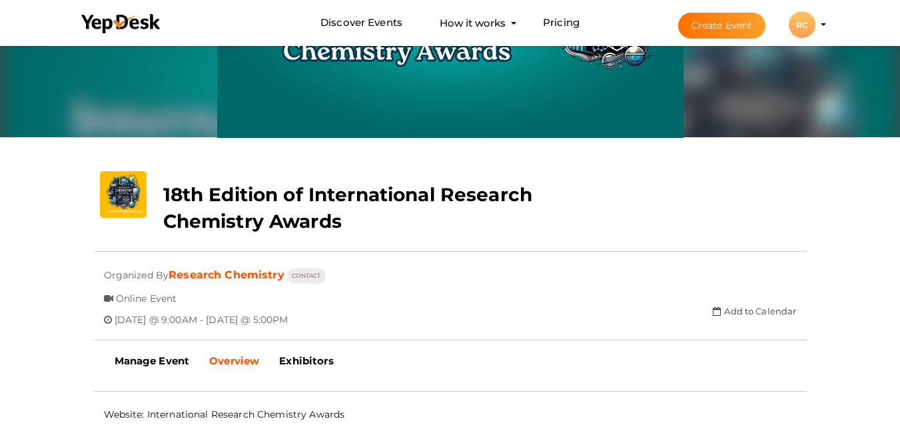
scroll to position [133, 0]
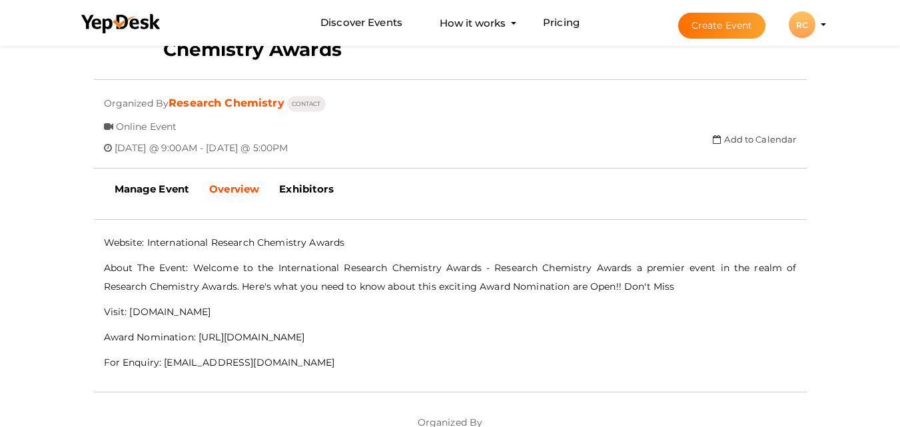
scroll to position [333, 0]
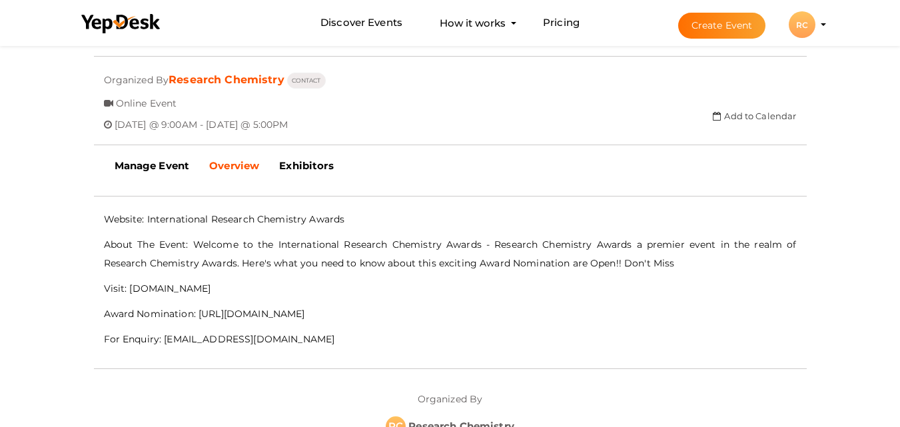
drag, startPoint x: 104, startPoint y: 220, endPoint x: 343, endPoint y: 341, distance: 267.9
click at [343, 341] on div "Website: International Research Chemistry Awards About The Event: Welcome to th…" at bounding box center [450, 279] width 693 height 139
copy div "Website: International Research Chemistry Awards About The Event: Welcome to th…"
